Goal: Information Seeking & Learning: Get advice/opinions

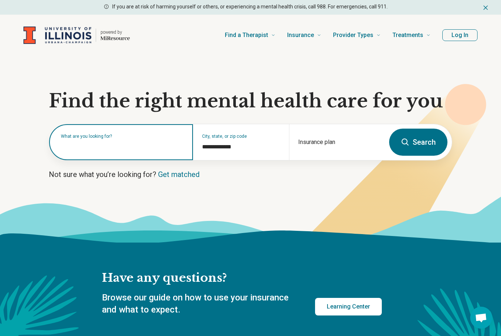
click at [77, 151] on div "What are you looking for?" at bounding box center [121, 142] width 144 height 36
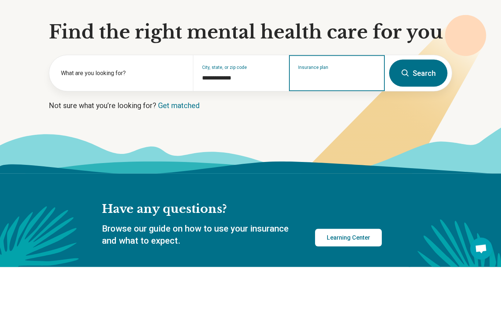
click at [341, 143] on input "Insurance plan" at bounding box center [337, 147] width 78 height 9
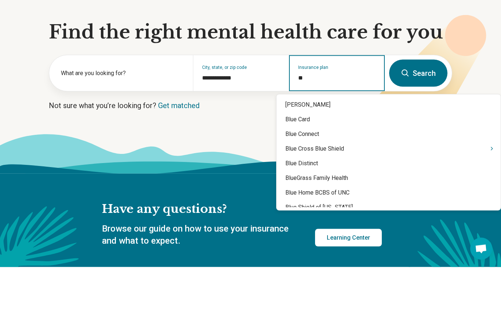
type input "***"
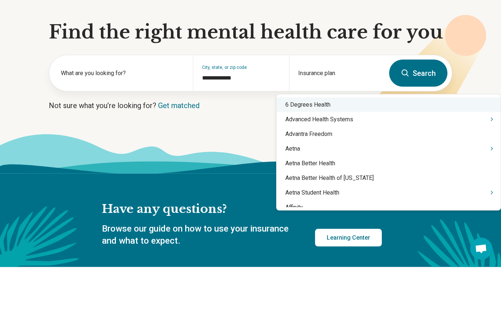
scroll to position [69, 0]
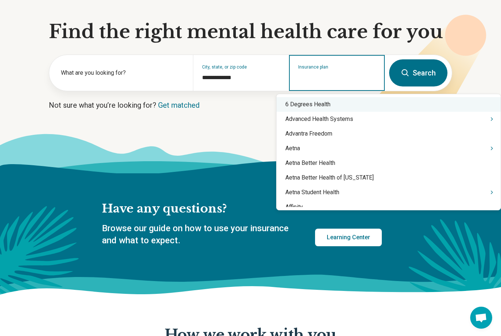
click at [363, 82] on input "Insurance plan" at bounding box center [337, 77] width 78 height 9
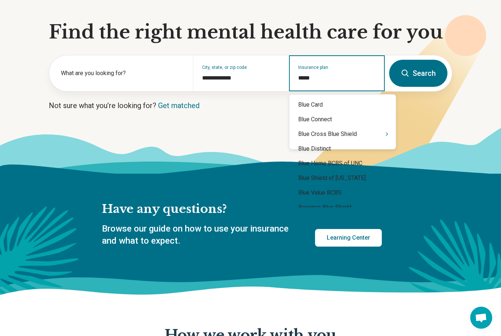
type input "******"
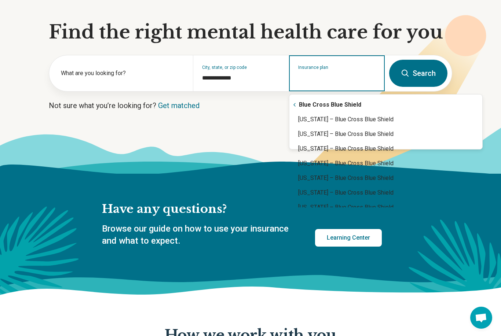
type input "**********"
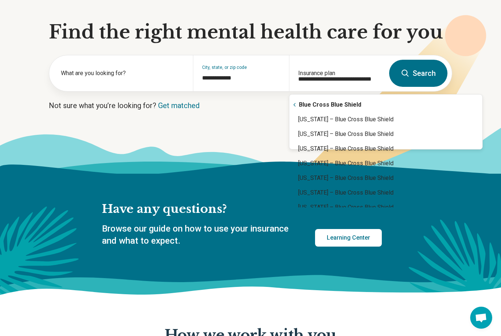
click at [354, 119] on icon at bounding box center [387, 106] width 198 height 182
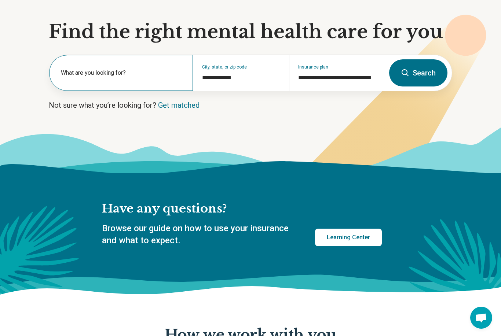
click at [163, 74] on label "What are you looking for?" at bounding box center [122, 73] width 123 height 9
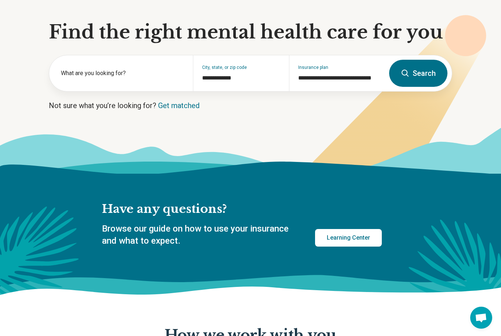
click at [415, 69] on button "Search" at bounding box center [418, 73] width 58 height 27
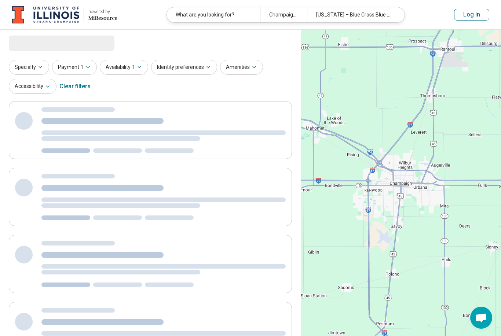
select select "***"
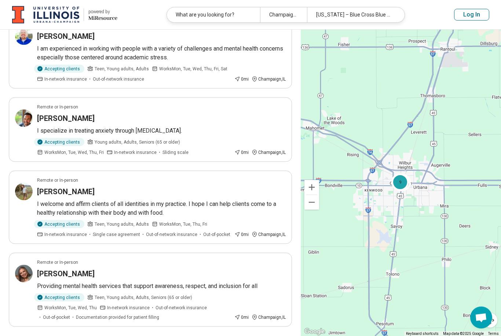
scroll to position [599, 0]
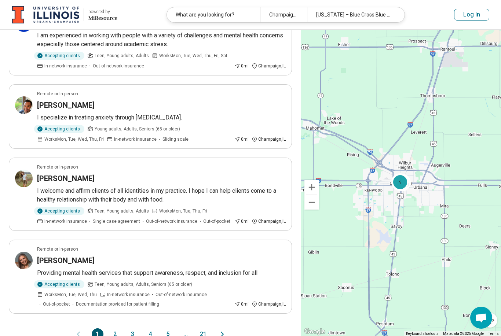
click at [223, 335] on icon "Next page" at bounding box center [222, 334] width 9 height 9
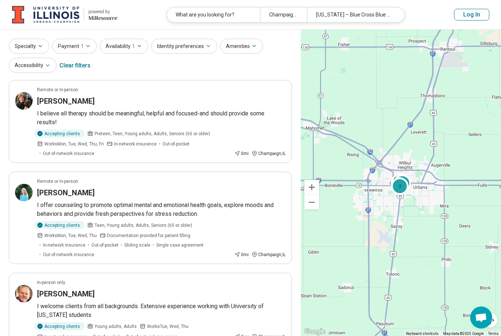
scroll to position [0, 0]
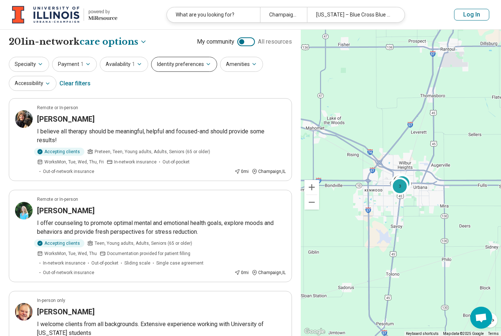
click at [207, 60] on button "Identity preferences" at bounding box center [184, 64] width 66 height 15
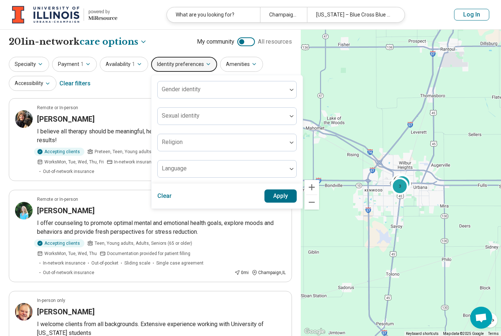
click at [273, 62] on div "Specialty Payment 1 Availability 1 Identity preferences Gender identity Sexual …" at bounding box center [150, 75] width 283 height 36
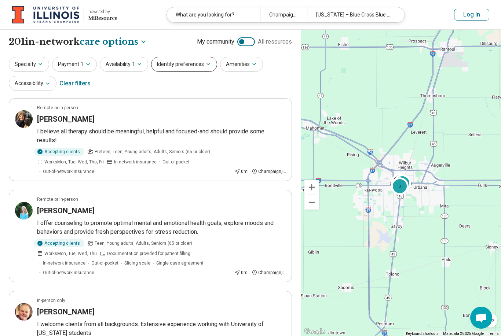
click at [209, 57] on button "Identity preferences" at bounding box center [184, 64] width 66 height 15
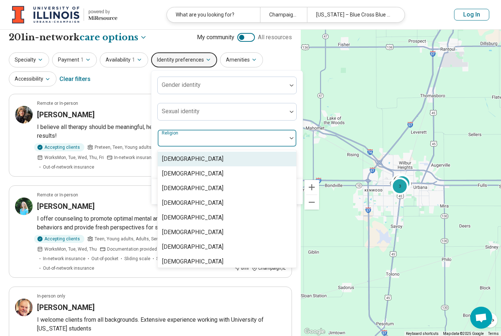
scroll to position [4, 0]
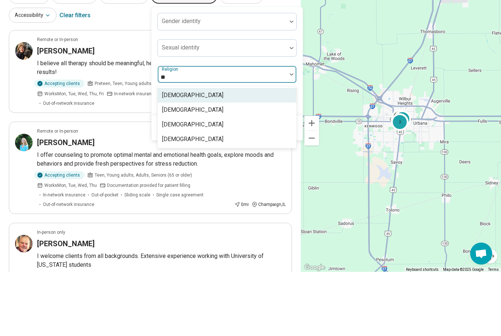
click at [217, 167] on div "[DEMOGRAPHIC_DATA]" at bounding box center [227, 174] width 139 height 15
type input "**"
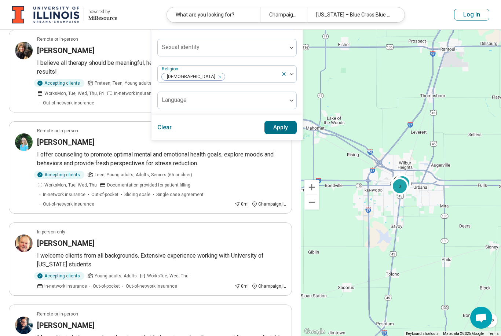
click at [283, 128] on button "Apply" at bounding box center [280, 127] width 33 height 13
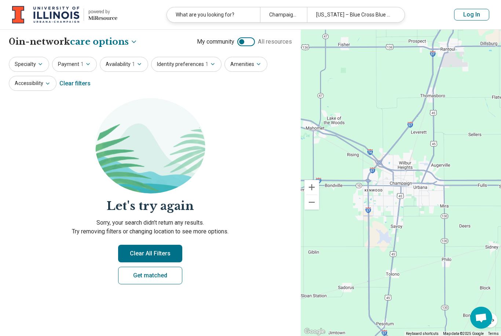
click at [174, 257] on button "Clear All Filters" at bounding box center [150, 254] width 64 height 18
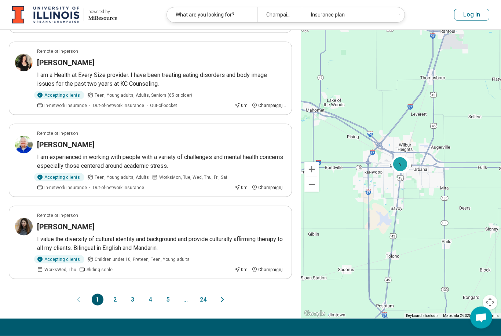
scroll to position [642, 0]
click at [48, 222] on h3 "[PERSON_NAME]" at bounding box center [66, 226] width 58 height 10
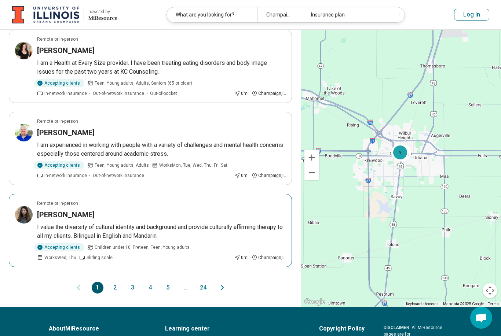
click at [218, 284] on icon "Next page" at bounding box center [222, 287] width 9 height 9
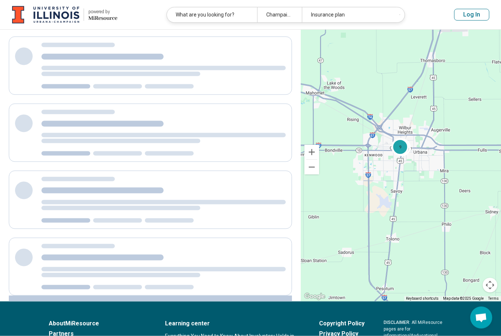
scroll to position [0, 0]
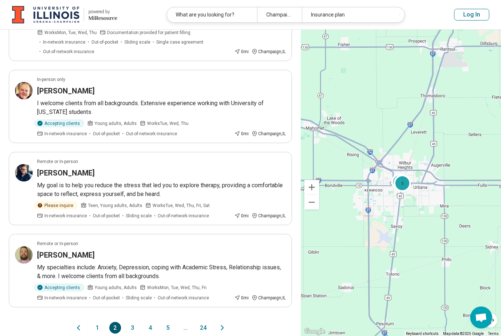
click at [127, 325] on button "3" at bounding box center [133, 328] width 12 height 12
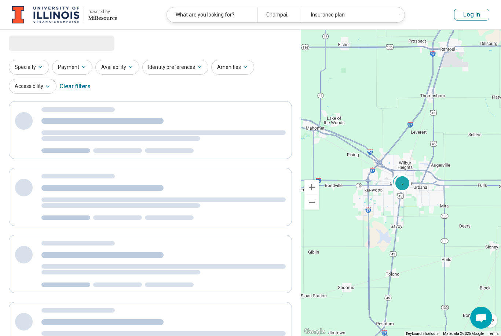
select select "***"
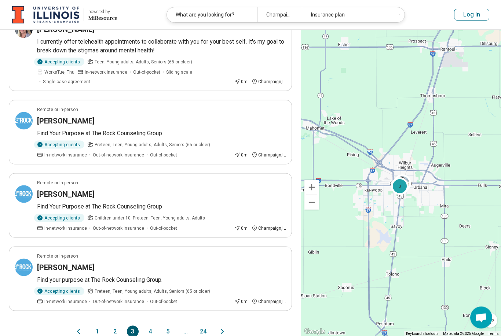
click at [147, 326] on button "4" at bounding box center [150, 332] width 12 height 12
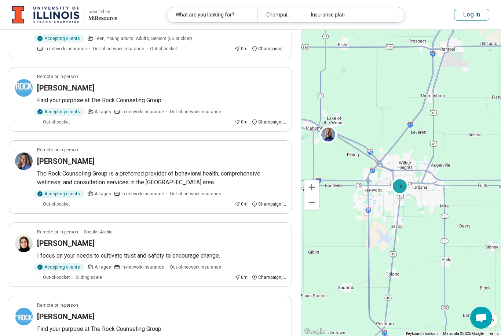
scroll to position [193, 0]
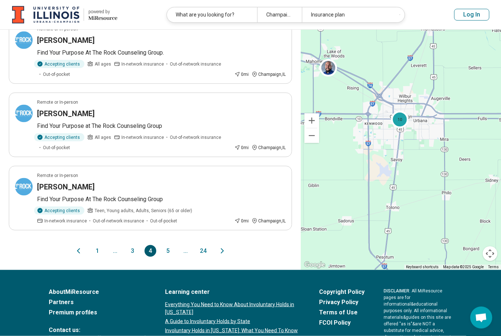
click at [169, 254] on button "5" at bounding box center [168, 251] width 12 height 12
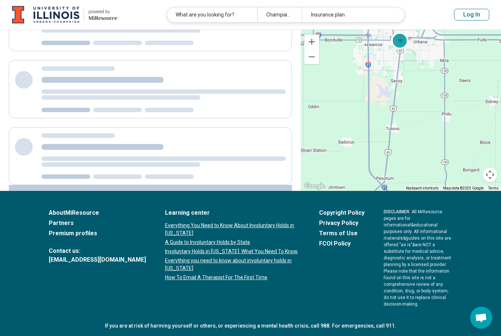
scroll to position [0, 0]
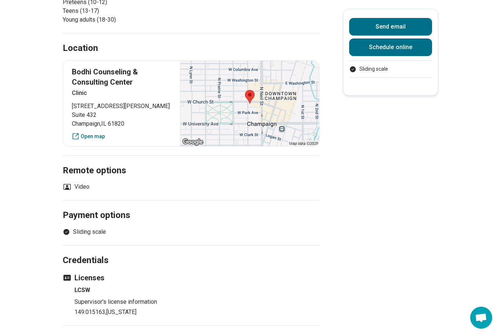
scroll to position [397, 0]
